Goal: Transaction & Acquisition: Book appointment/travel/reservation

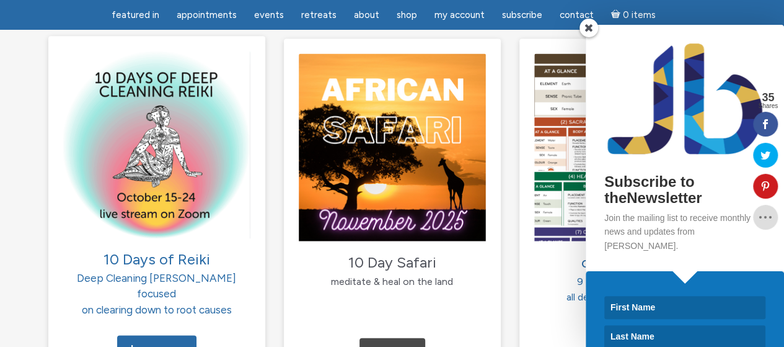
scroll to position [1297, 0]
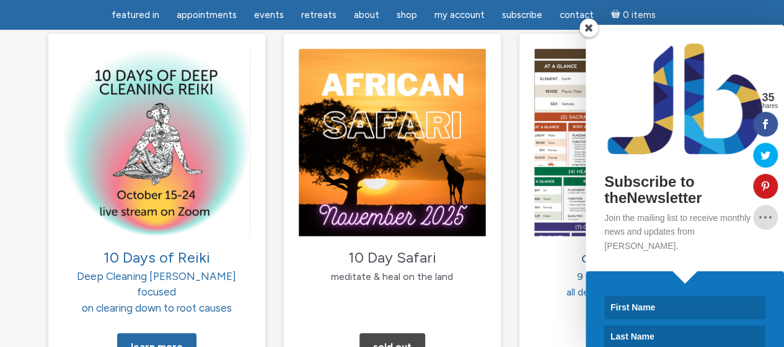
click at [591, 30] on span at bounding box center [589, 28] width 19 height 19
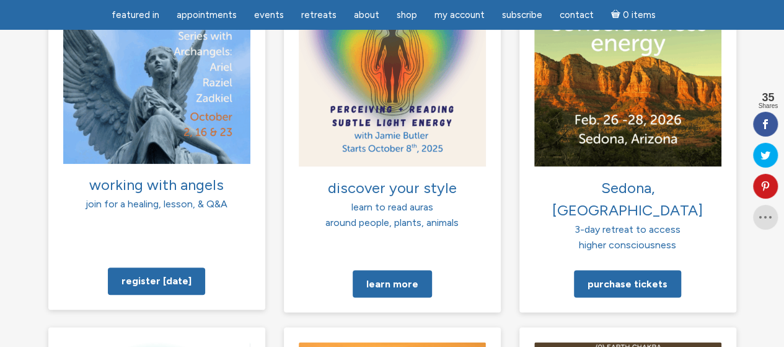
scroll to position [1007, 0]
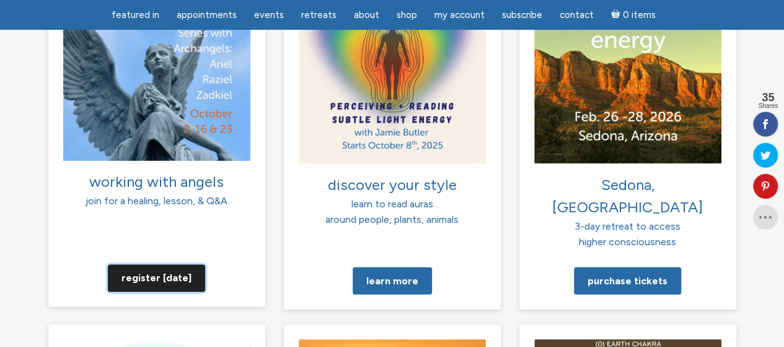
click at [159, 263] on link "Register today" at bounding box center [156, 276] width 97 height 27
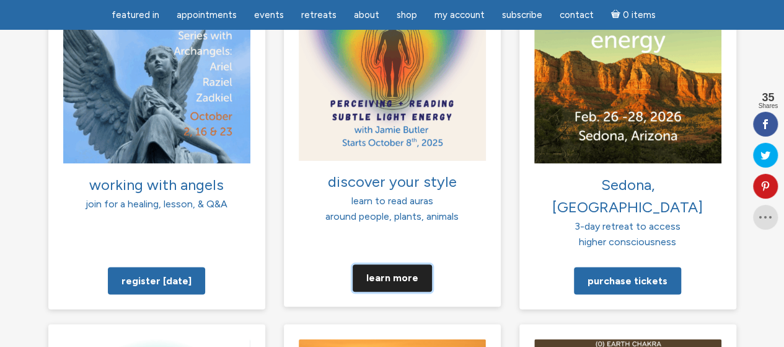
click at [392, 263] on link "Learn more" at bounding box center [392, 276] width 79 height 27
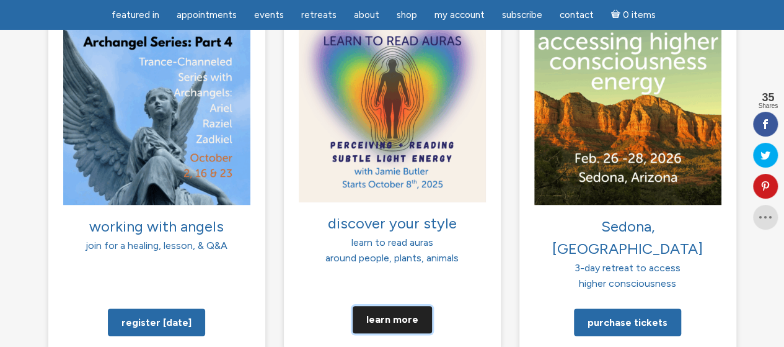
scroll to position [983, 0]
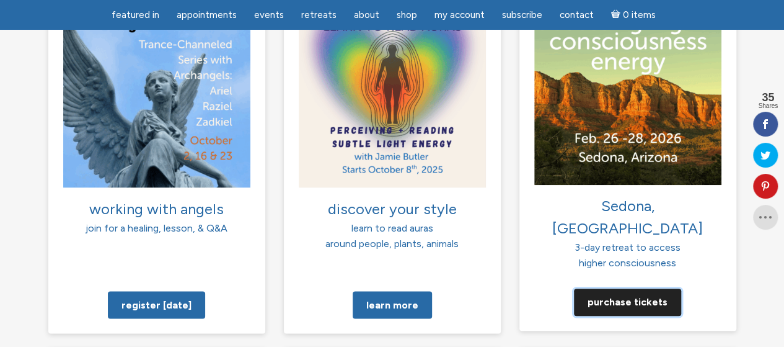
click at [621, 288] on link "Purchase tickets" at bounding box center [627, 301] width 107 height 27
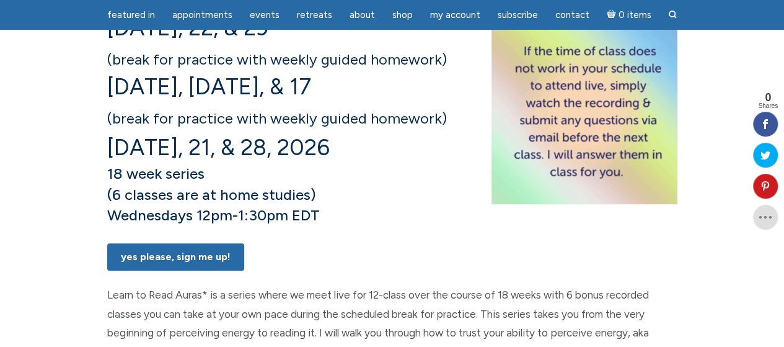
scroll to position [260, 0]
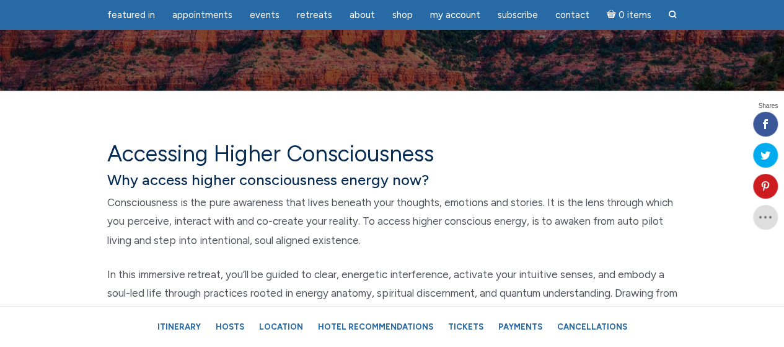
scroll to position [414, 0]
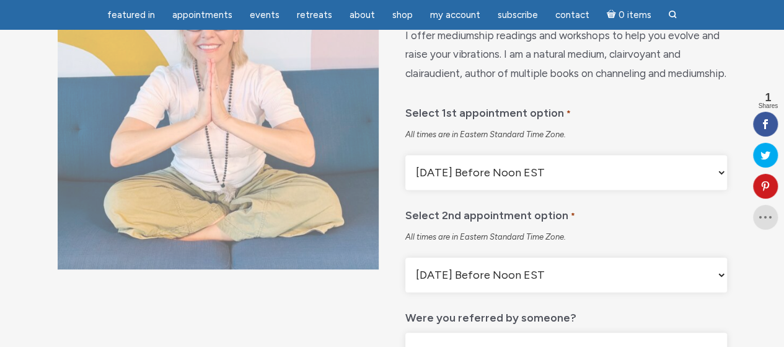
scroll to position [197, 0]
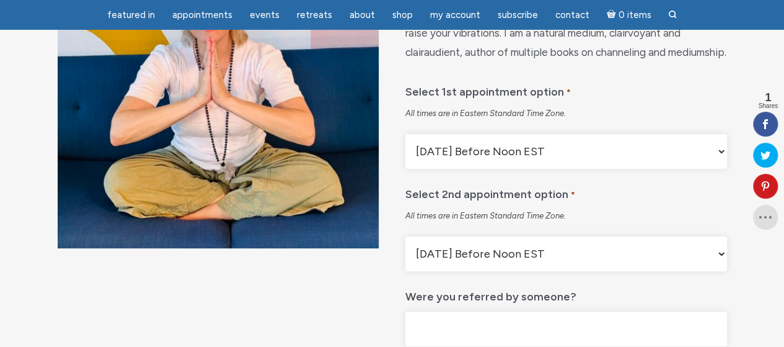
click at [476, 169] on select "Monday Before Noon EST Monday After Noon EST First Available Appointment" at bounding box center [565, 151] width 321 height 35
select select "First Available Appointment"
click at [405, 165] on select "Monday Before Noon EST Monday After Noon EST First Available Appointment" at bounding box center [565, 151] width 321 height 35
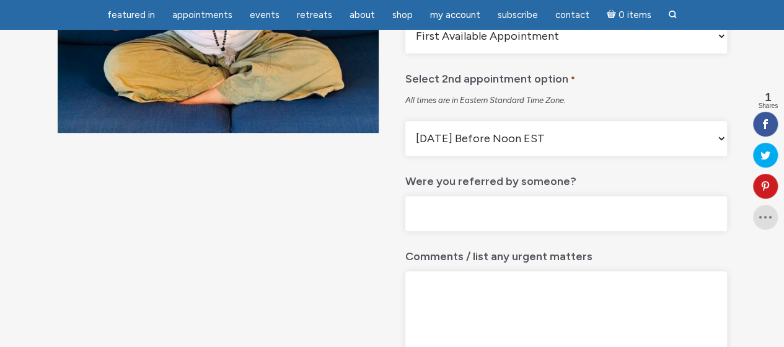
scroll to position [318, 0]
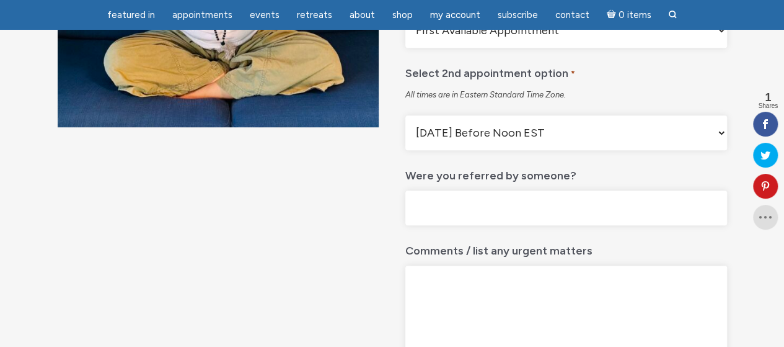
click at [512, 150] on select "Monday Before Noon EST Monday After Noon EST First Available Appointment" at bounding box center [565, 132] width 321 height 35
select select "First Available Appointment"
click at [405, 146] on select "Monday Before Noon EST Monday After Noon EST First Available Appointment" at bounding box center [565, 132] width 321 height 35
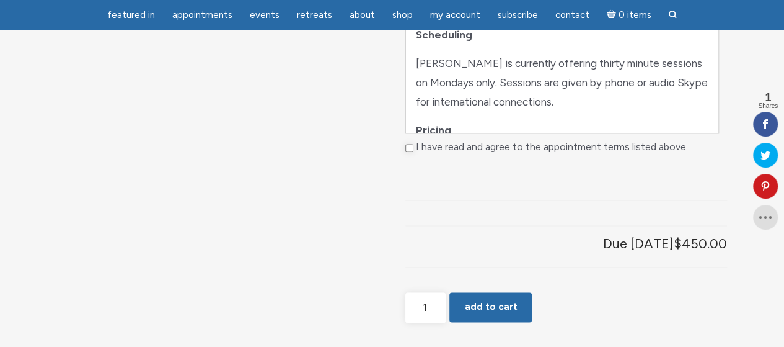
scroll to position [829, 0]
click at [508, 110] on p "Jamie is currently offering thirty minute sessions on Mondays only. Sessions ar…" at bounding box center [562, 81] width 292 height 57
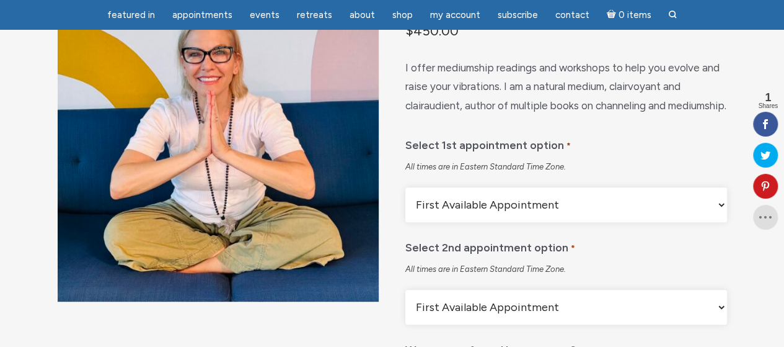
scroll to position [149, 0]
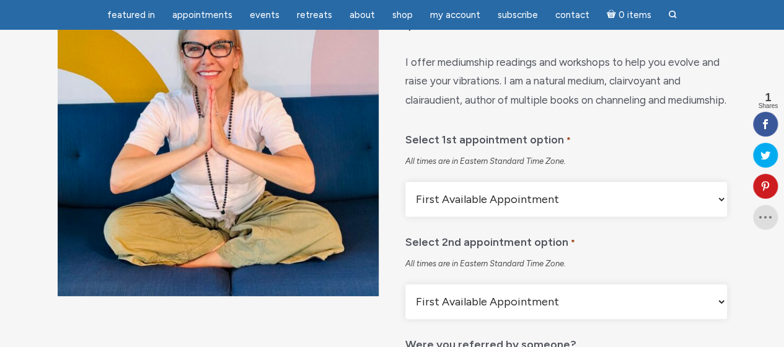
click at [486, 216] on select "Monday Before Noon EST Monday After Noon EST First Available Appointment" at bounding box center [565, 199] width 321 height 35
select select "Monday Before Noon EST"
click at [405, 213] on select "Monday Before Noon EST Monday After Noon EST First Available Appointment" at bounding box center [565, 199] width 321 height 35
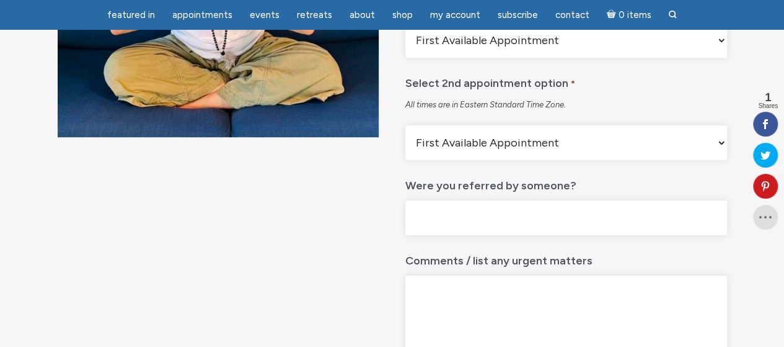
scroll to position [309, 0]
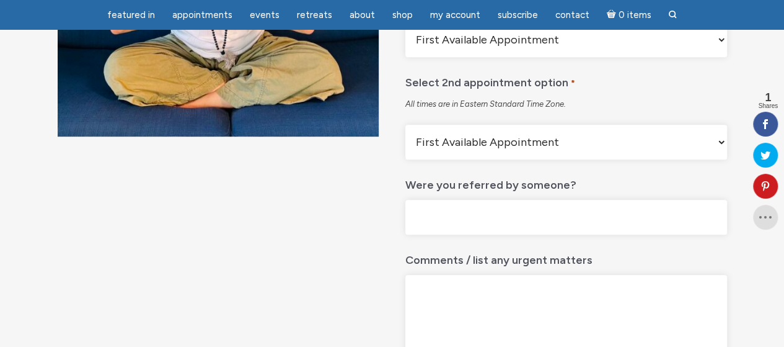
click at [508, 159] on select "Monday Before Noon EST Monday After Noon EST First Available Appointment" at bounding box center [565, 142] width 321 height 35
select select "Monday Before Noon EST"
click at [405, 156] on select "Monday Before Noon EST Monday After Noon EST First Available Appointment" at bounding box center [565, 142] width 321 height 35
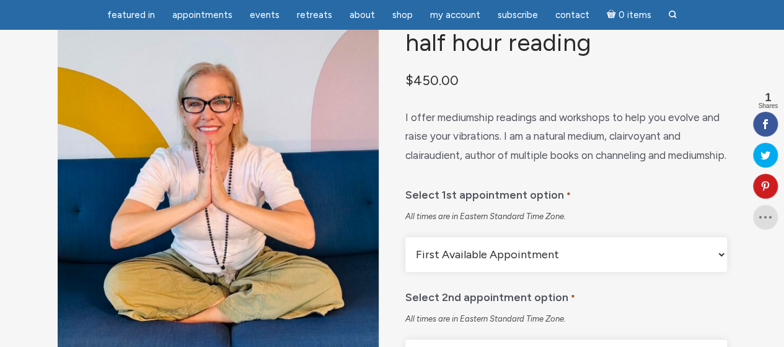
scroll to position [0, 0]
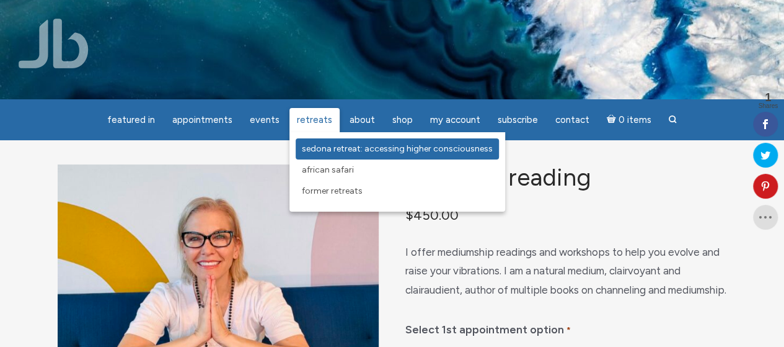
click at [330, 151] on span "Sedona Retreat: Accessing Higher Consciousness" at bounding box center [397, 148] width 191 height 11
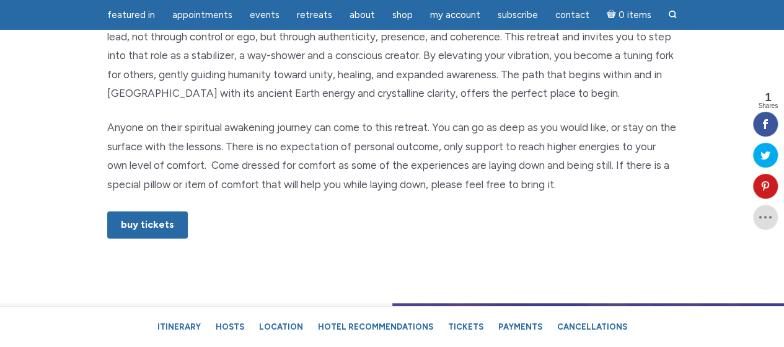
scroll to position [761, 0]
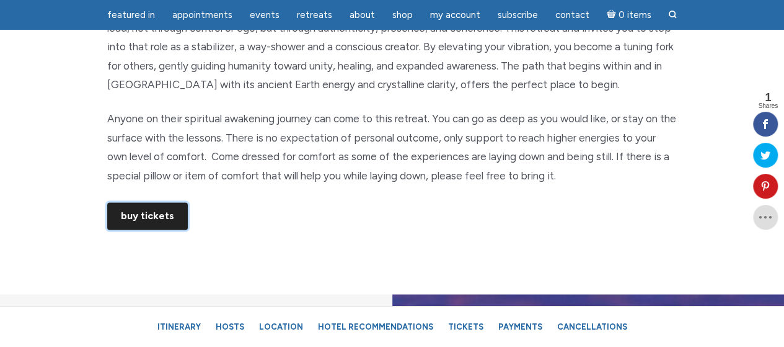
click at [167, 213] on link "Buy Tickets" at bounding box center [147, 215] width 81 height 27
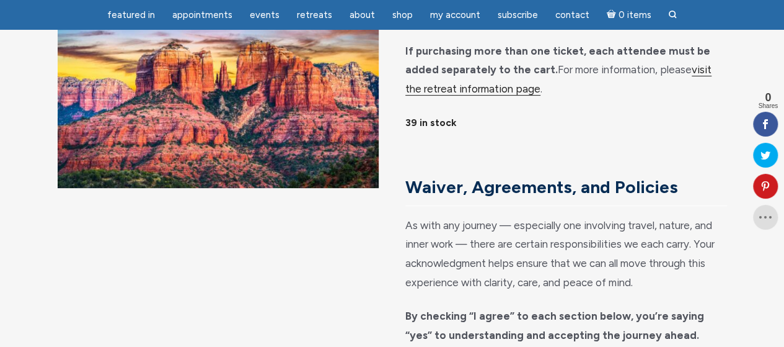
scroll to position [144, 0]
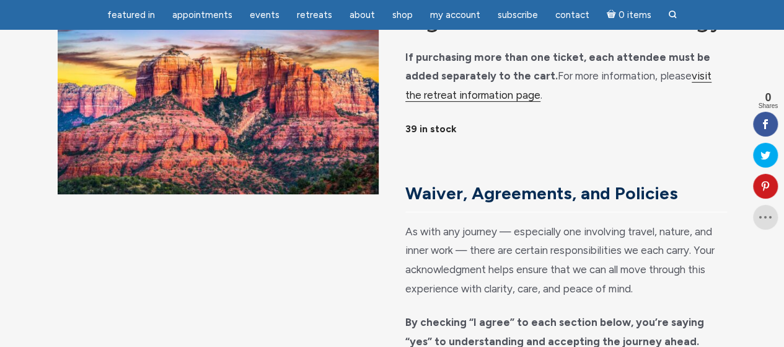
click at [446, 102] on link "visit the retreat information page" at bounding box center [558, 85] width 306 height 32
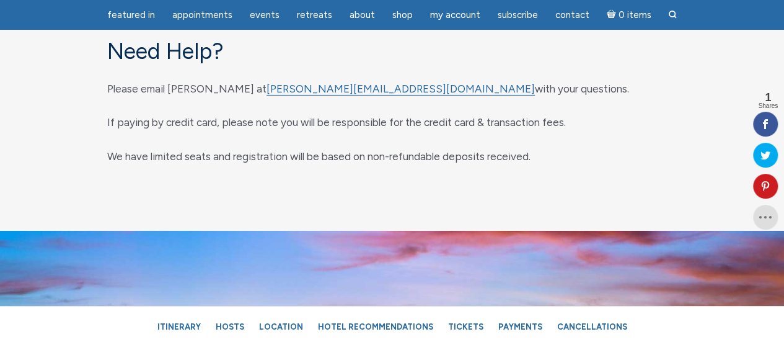
scroll to position [6762, 0]
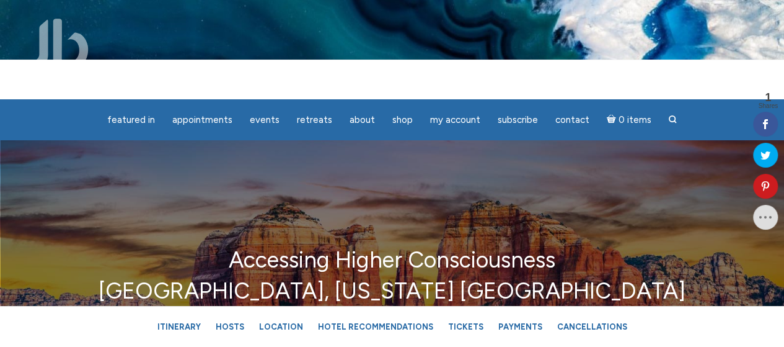
scroll to position [0, 0]
